Goal: Task Accomplishment & Management: Manage account settings

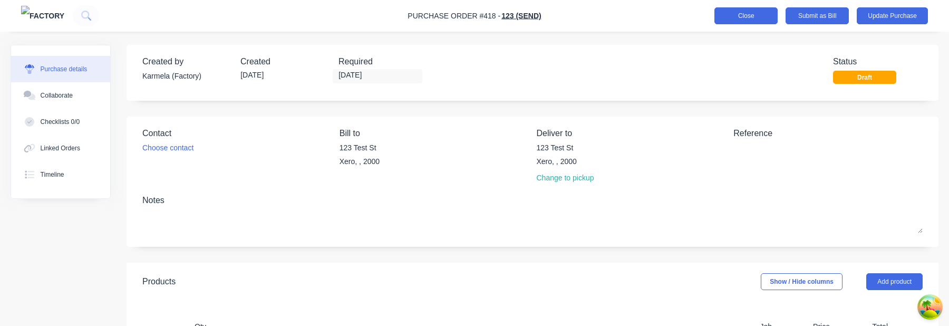
click at [757, 18] on button "Close" at bounding box center [746, 15] width 63 height 17
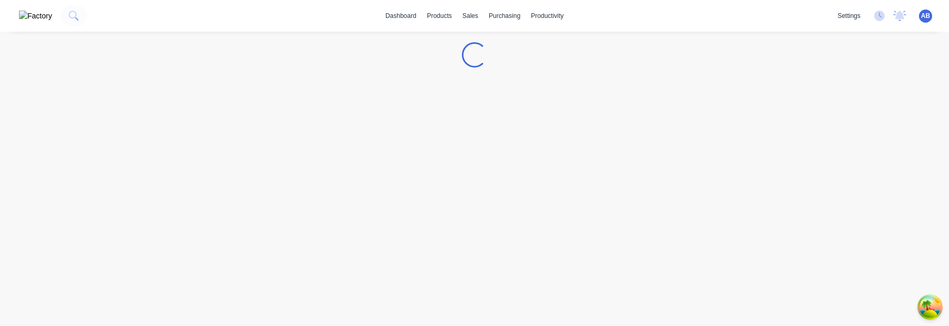
click at [26, 24] on button at bounding box center [36, 15] width 40 height 21
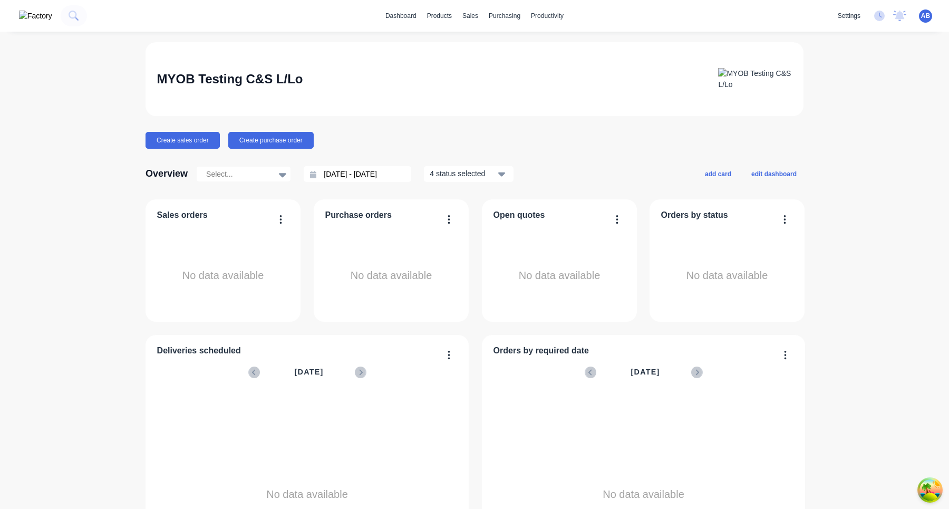
click at [924, 17] on span "AB" at bounding box center [925, 15] width 9 height 9
click at [871, 136] on button "Sign out" at bounding box center [860, 132] width 140 height 21
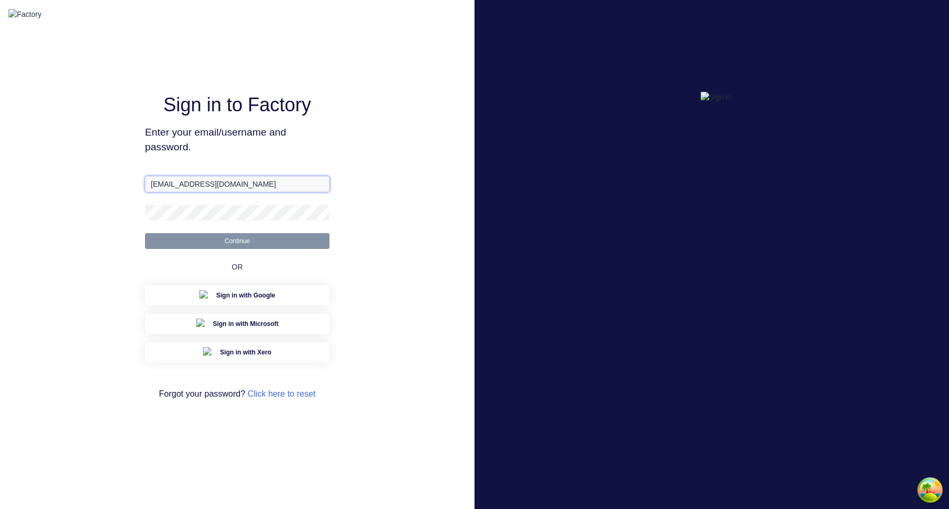
click at [284, 192] on input "[EMAIL_ADDRESS][DOMAIN_NAME]" at bounding box center [237, 184] width 185 height 16
paste input "+1"
type input "[EMAIL_ADDRESS][DOMAIN_NAME]"
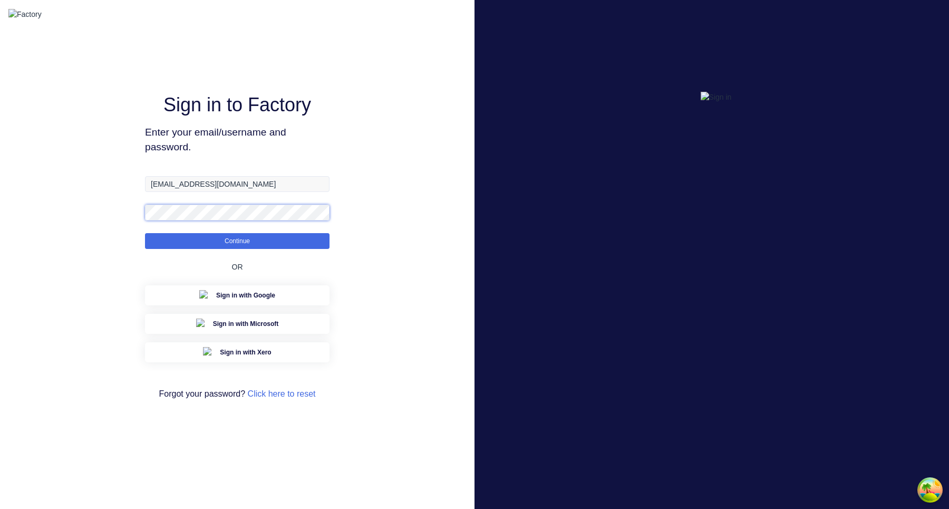
click at [145, 233] on button "Continue" at bounding box center [237, 241] width 185 height 16
